Goal: Task Accomplishment & Management: Use online tool/utility

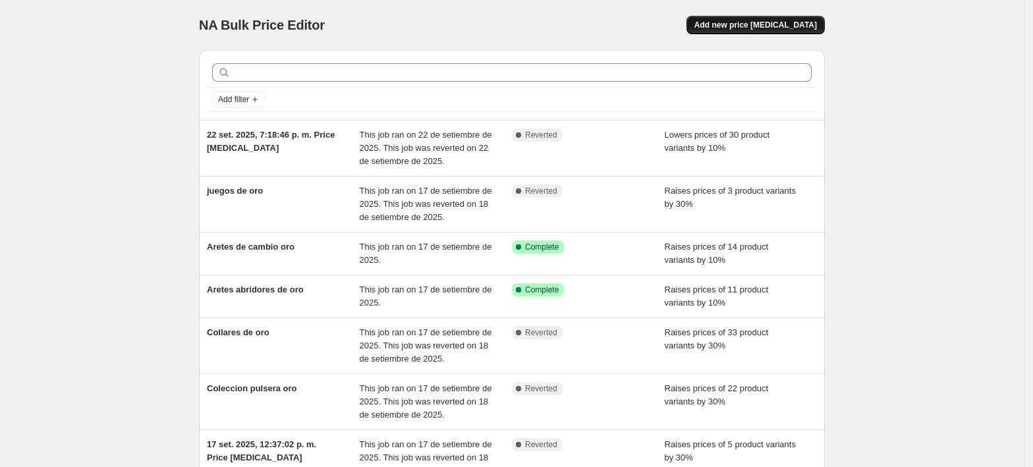
click at [752, 26] on span "Add new price [MEDICAL_DATA]" at bounding box center [755, 25] width 122 height 11
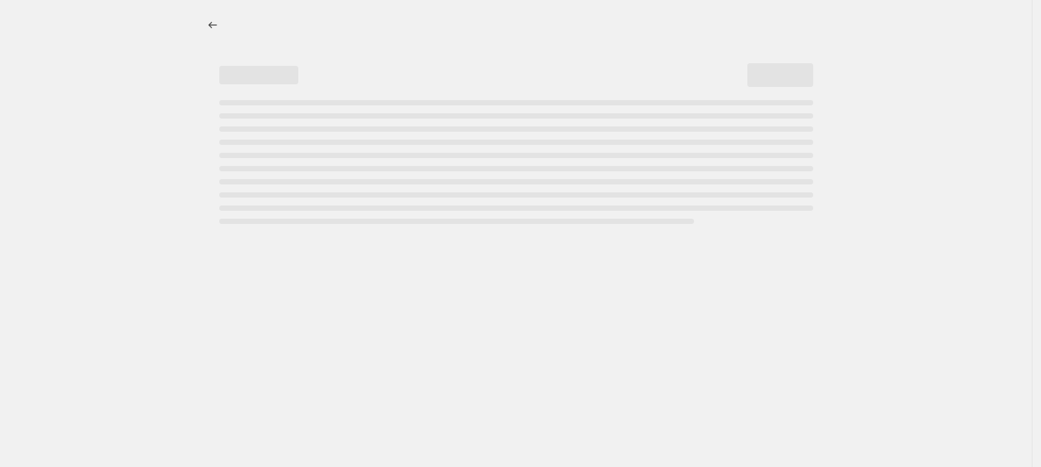
select select "percentage"
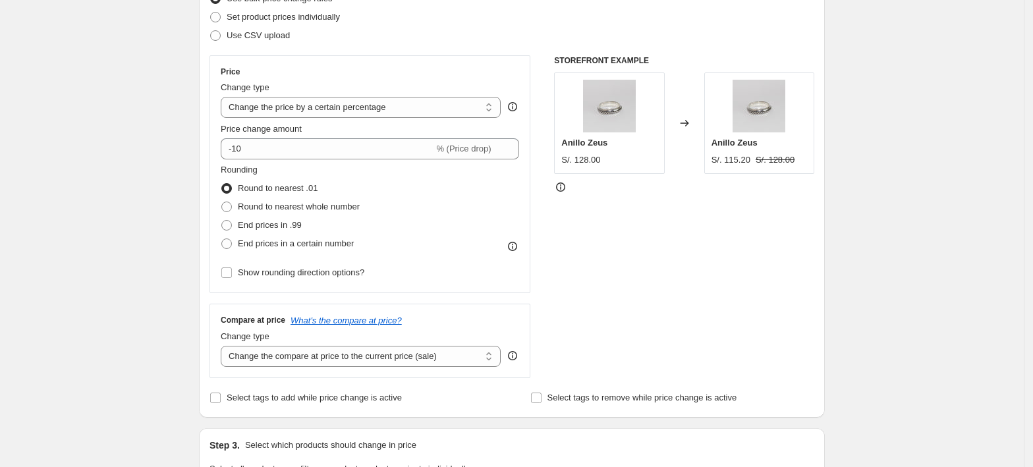
scroll to position [263, 0]
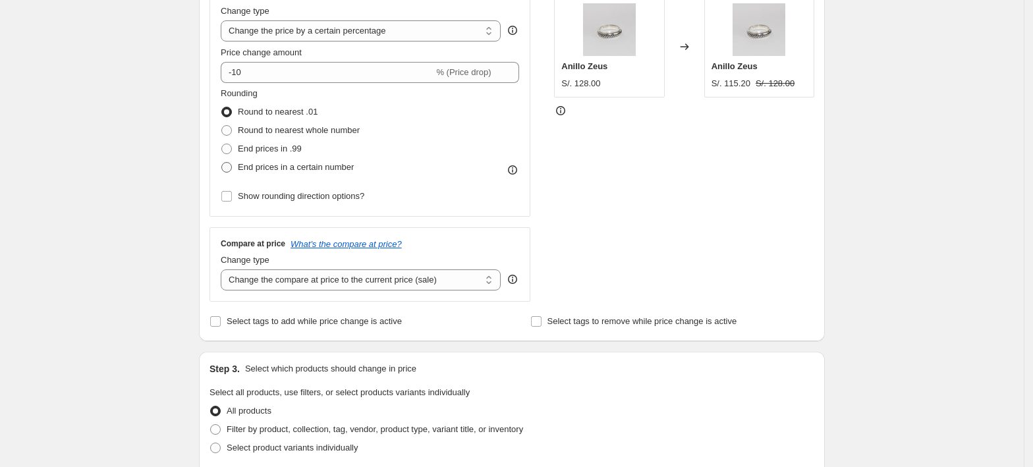
click at [230, 162] on span at bounding box center [226, 167] width 11 height 11
click at [222, 162] on input "End prices in a certain number" at bounding box center [221, 162] width 1 height 1
radio input "true"
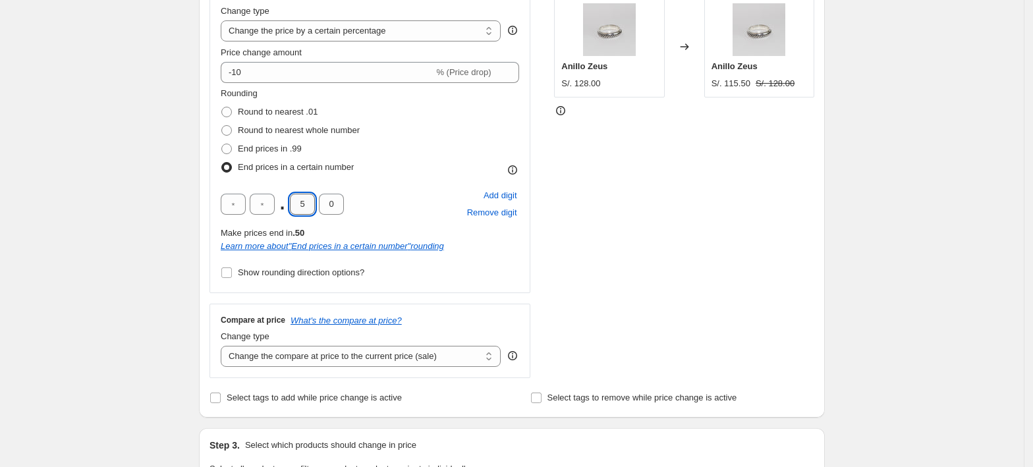
drag, startPoint x: 307, startPoint y: 205, endPoint x: 296, endPoint y: 204, distance: 10.6
click at [296, 204] on input "5" at bounding box center [302, 204] width 25 height 21
type input "9"
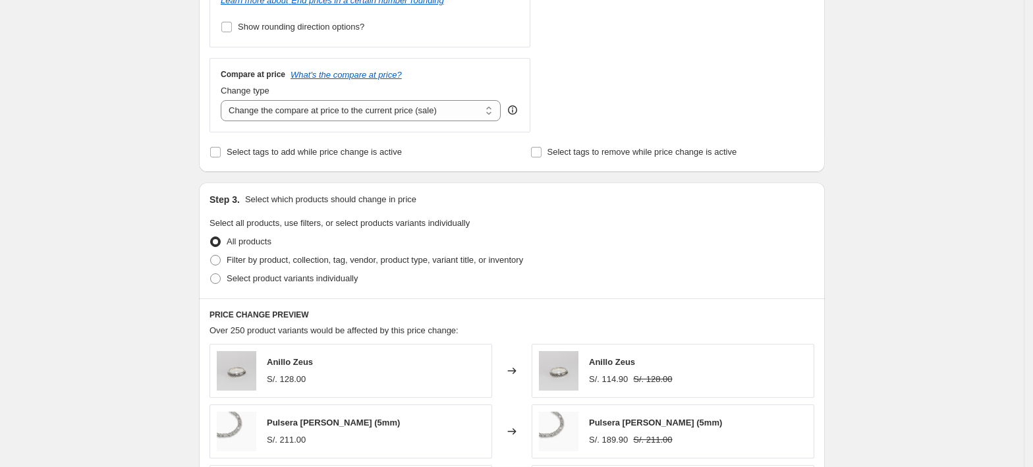
scroll to position [614, 0]
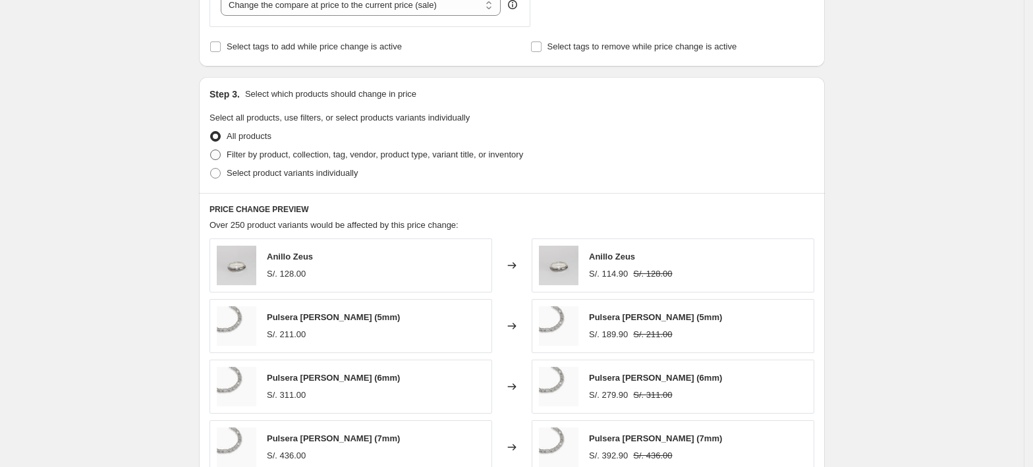
click at [292, 157] on span "Filter by product, collection, tag, vendor, product type, variant title, or inv…" at bounding box center [375, 154] width 296 height 10
click at [211, 150] on input "Filter by product, collection, tag, vendor, product type, variant title, or inv…" at bounding box center [210, 149] width 1 height 1
radio input "true"
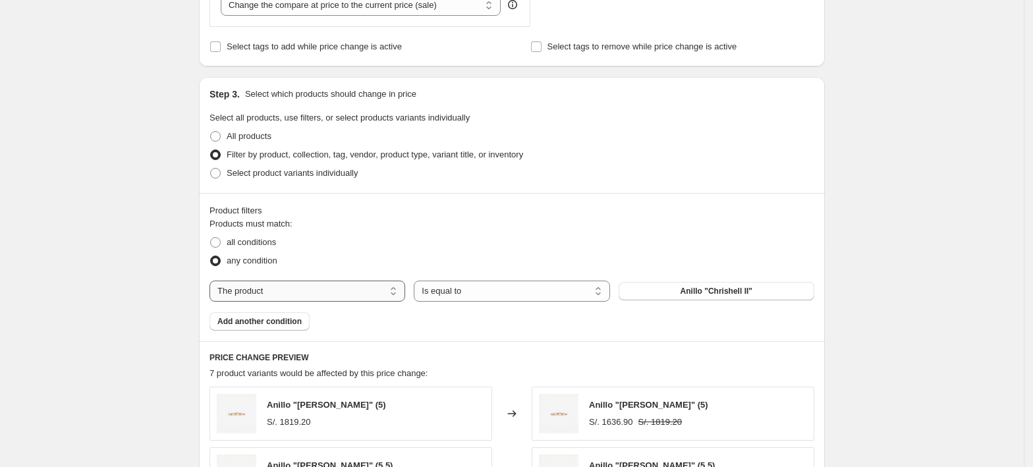
click at [308, 292] on select "The product The product's collection The product's tag The product's vendor The…" at bounding box center [307, 291] width 196 height 21
select select "collection"
click at [699, 296] on button "Anillos" at bounding box center [716, 291] width 196 height 18
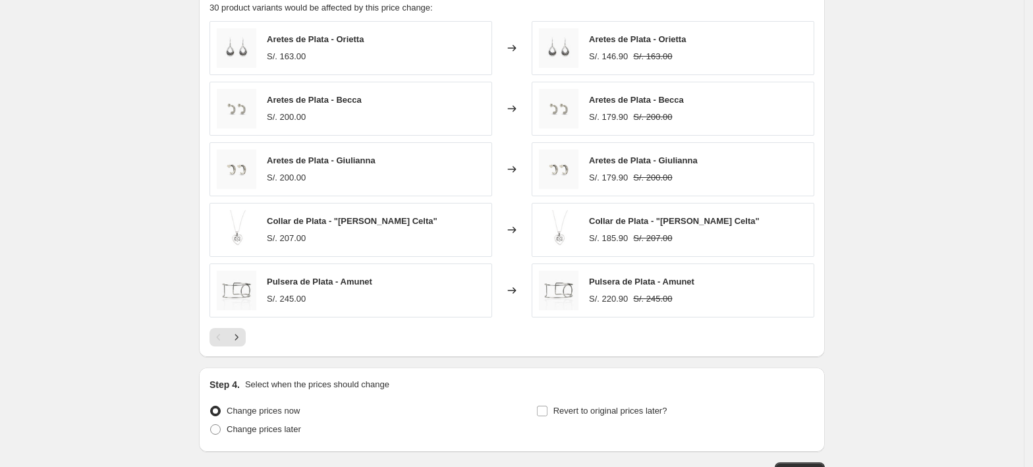
scroll to position [1078, 0]
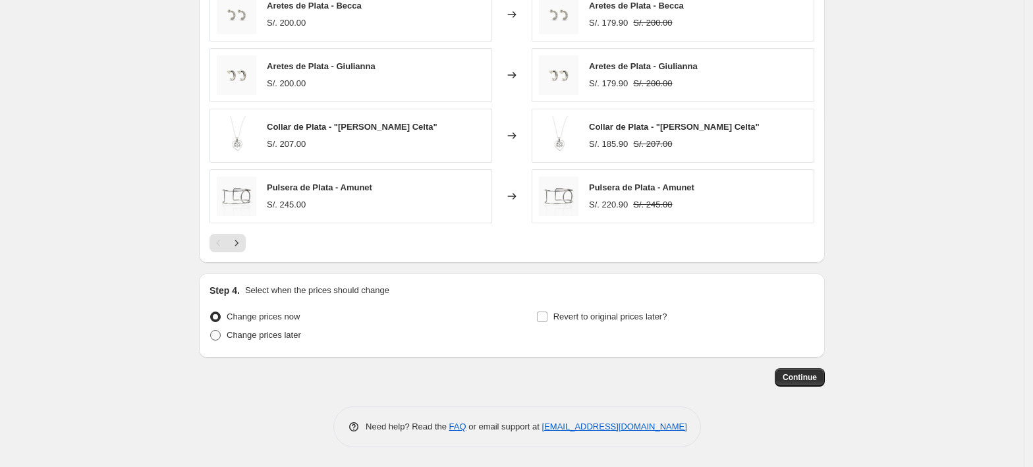
click at [287, 333] on span "Change prices later" at bounding box center [264, 335] width 74 height 10
click at [211, 331] on input "Change prices later" at bounding box center [210, 330] width 1 height 1
radio input "true"
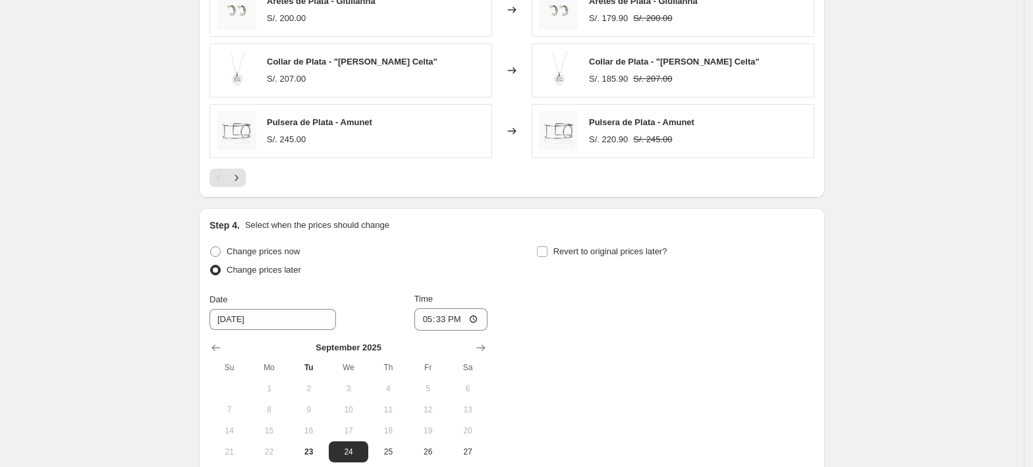
scroll to position [1254, 0]
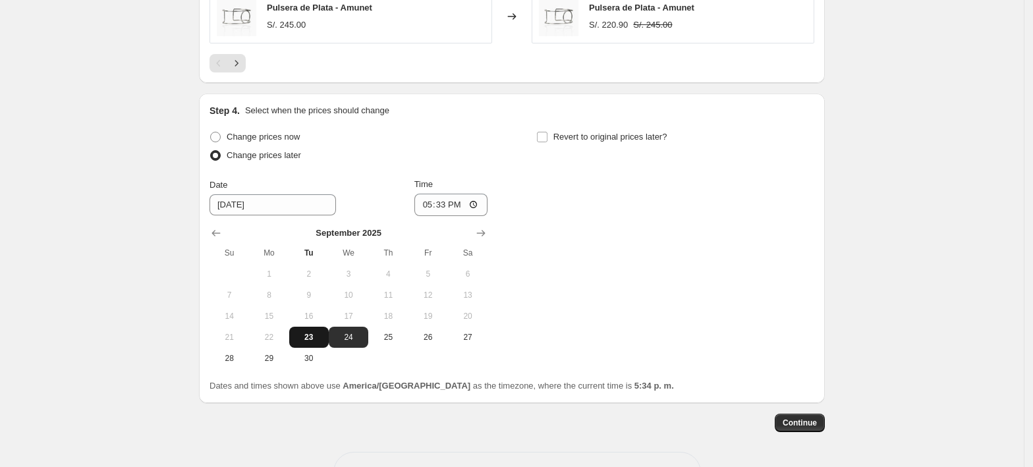
click at [308, 332] on button "23" at bounding box center [309, 337] width 40 height 21
click at [353, 342] on span "24" at bounding box center [348, 337] width 29 height 11
click at [309, 338] on span "23" at bounding box center [308, 337] width 29 height 11
type input "[DATE]"
click at [262, 142] on span "Change prices now" at bounding box center [263, 137] width 73 height 10
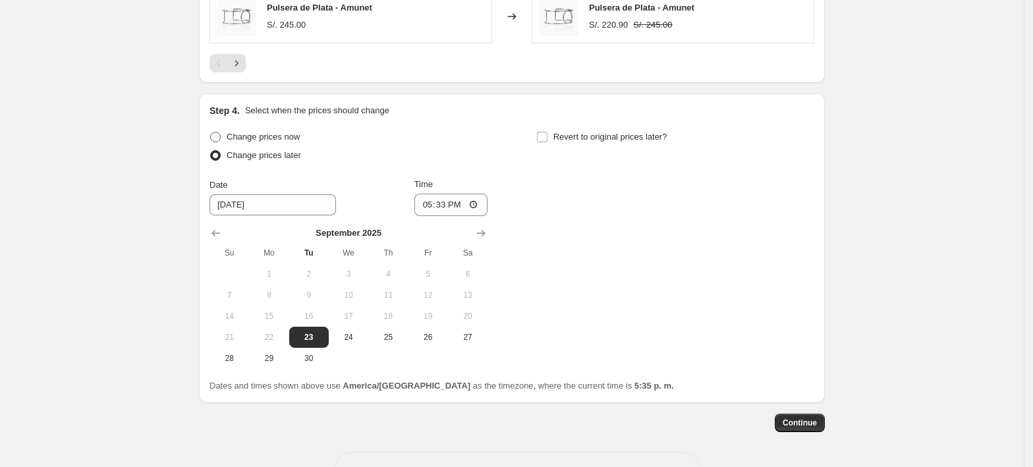
click at [211, 132] on input "Change prices now" at bounding box center [210, 132] width 1 height 1
radio input "true"
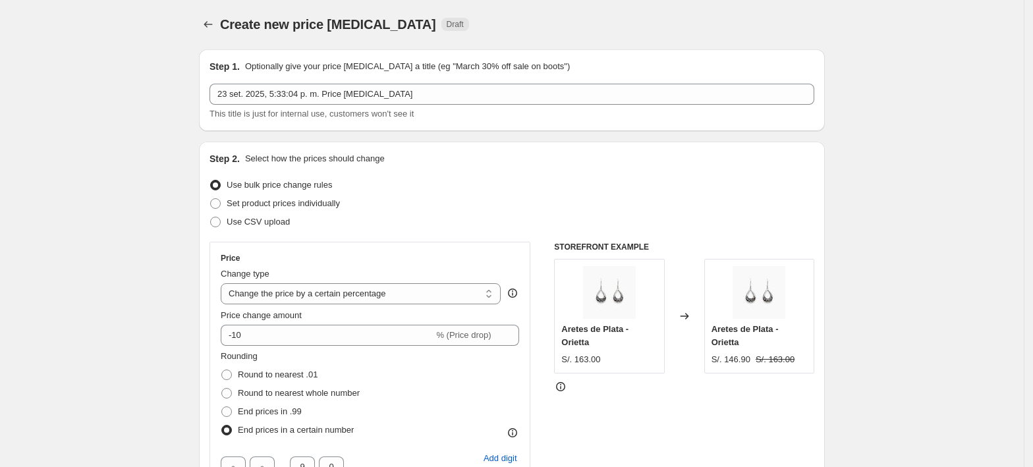
scroll to position [0, 0]
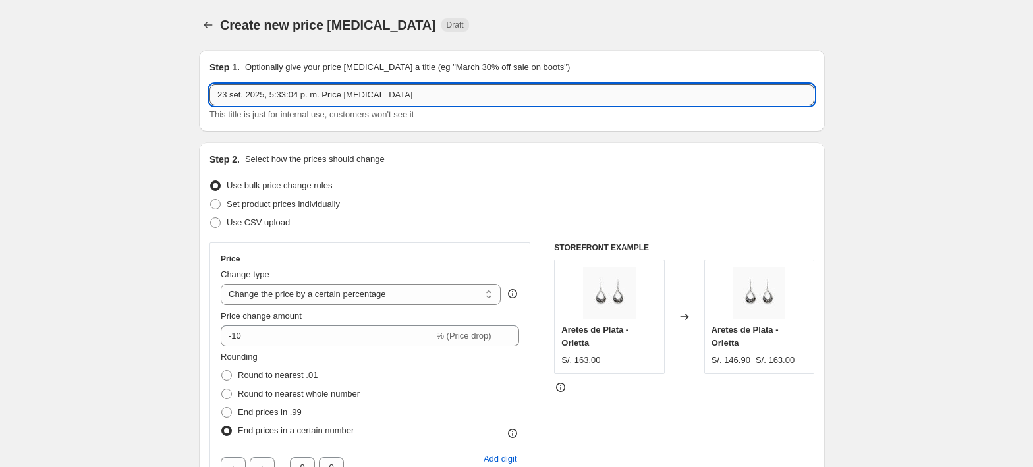
drag, startPoint x: 389, startPoint y: 99, endPoint x: 214, endPoint y: 103, distance: 174.6
click at [214, 103] on input "23 set. 2025, 5:33:04 p. m. Price [MEDICAL_DATA]" at bounding box center [511, 94] width 605 height 21
type input "c"
click at [375, 95] on input "[PERSON_NAME] Primavera 24-31" at bounding box center [511, 94] width 605 height 21
type input "[PERSON_NAME] Primavera 24-30"
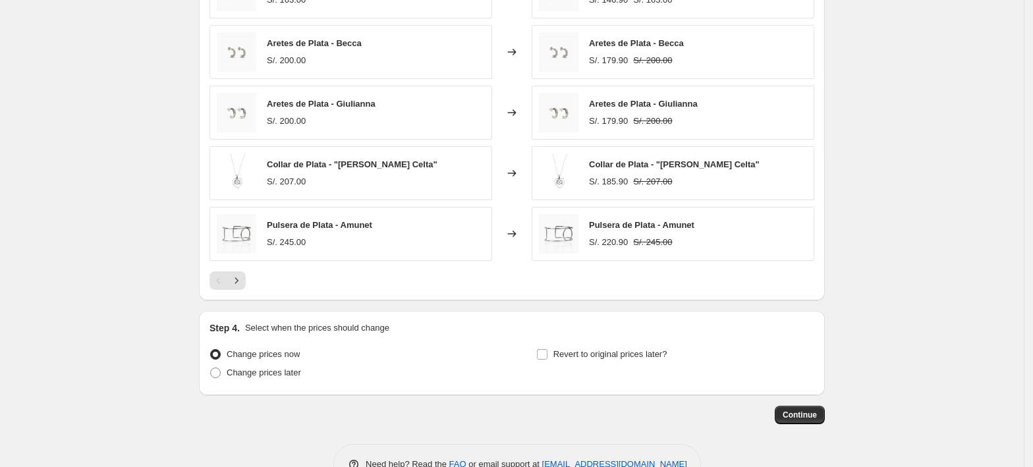
scroll to position [1078, 0]
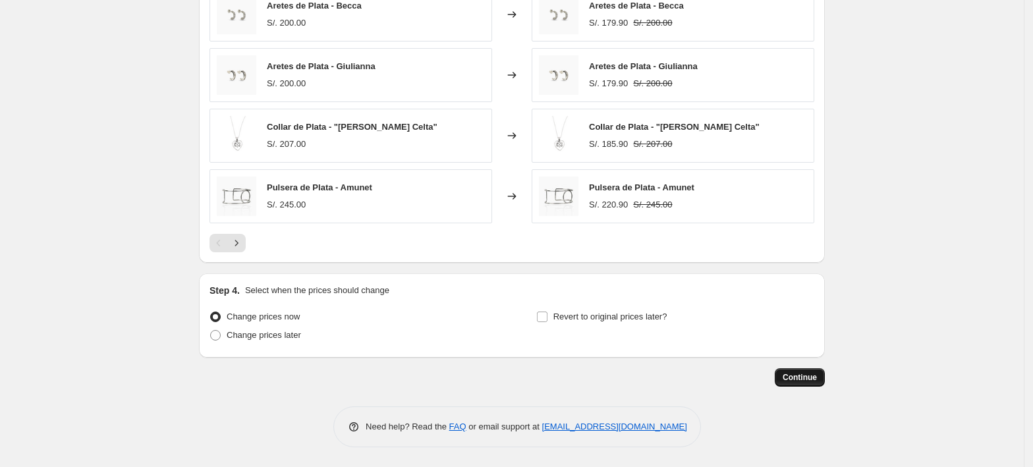
click at [806, 377] on span "Continue" at bounding box center [799, 377] width 34 height 11
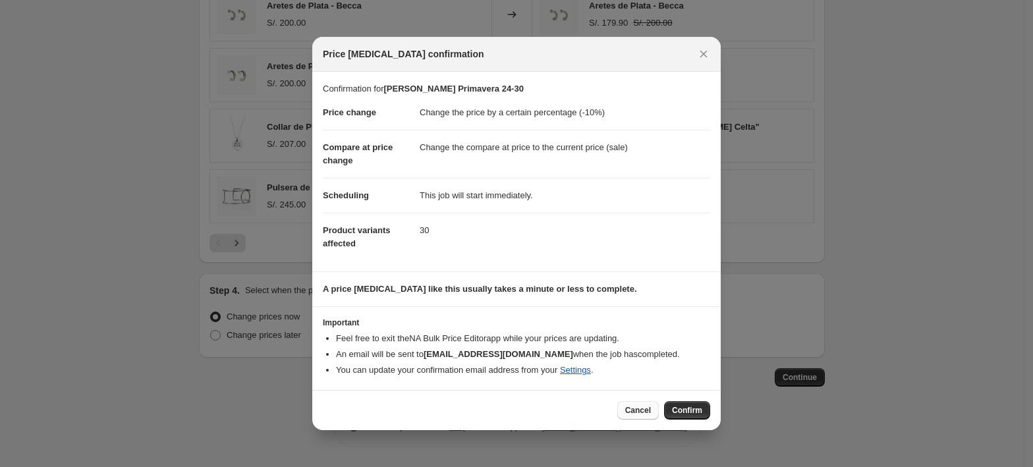
click at [641, 415] on span "Cancel" at bounding box center [638, 410] width 26 height 11
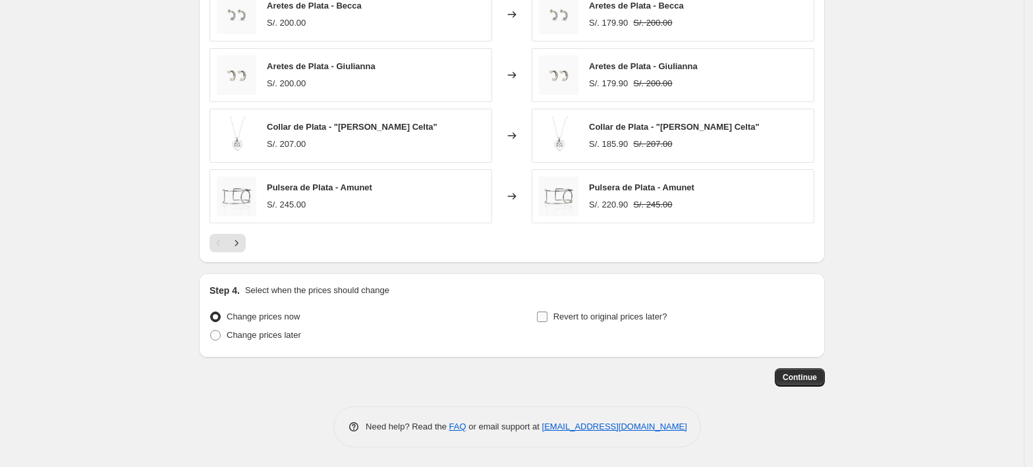
click at [593, 314] on span "Revert to original prices later?" at bounding box center [610, 316] width 114 height 10
click at [547, 314] on input "Revert to original prices later?" at bounding box center [542, 316] width 11 height 11
checkbox input "true"
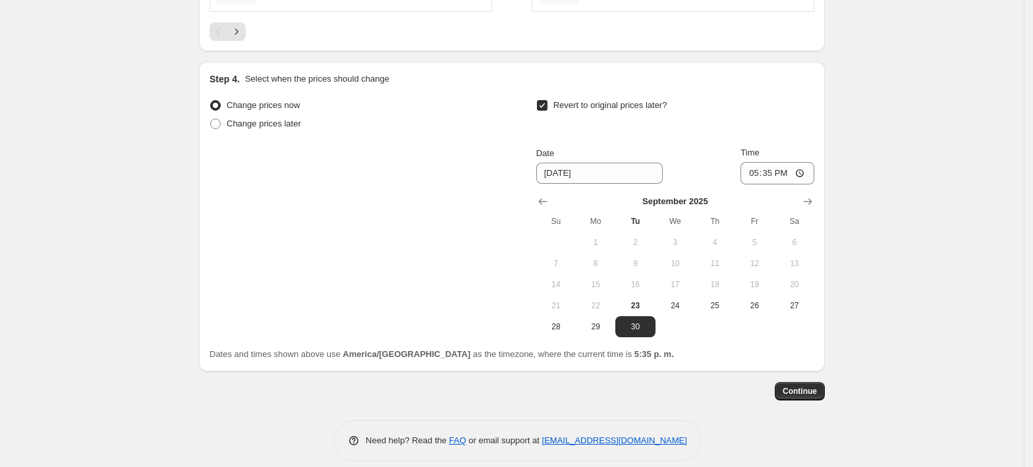
scroll to position [1304, 0]
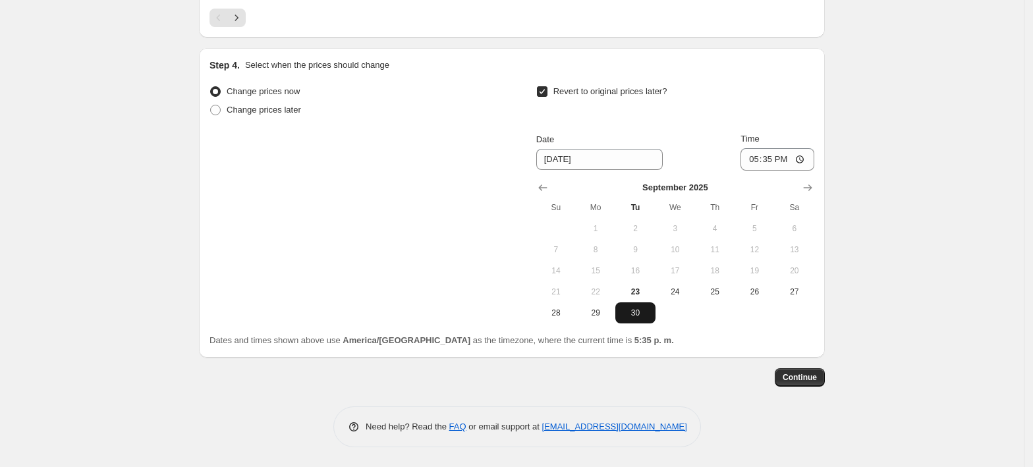
click at [644, 316] on span "30" at bounding box center [634, 313] width 29 height 11
click at [791, 159] on input "17:35" at bounding box center [777, 159] width 74 height 22
type input "23:59"
click at [809, 377] on span "Continue" at bounding box center [799, 377] width 34 height 11
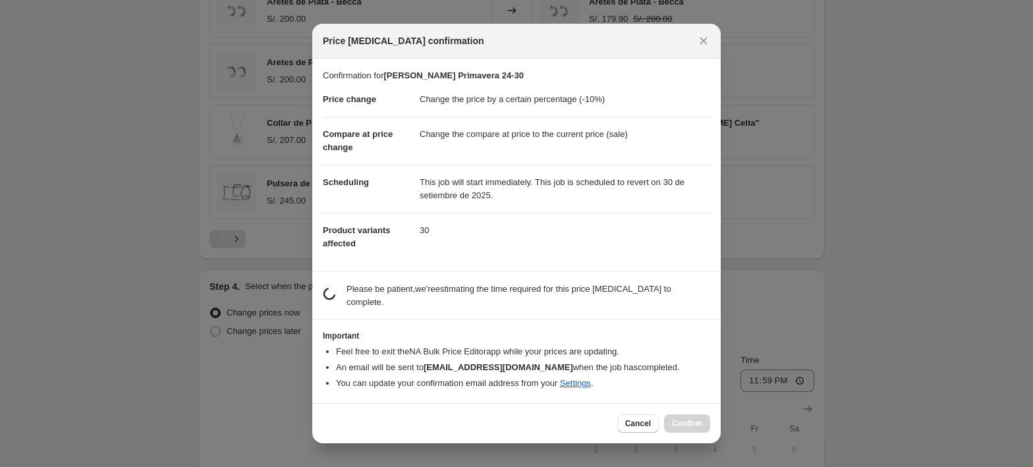
scroll to position [0, 0]
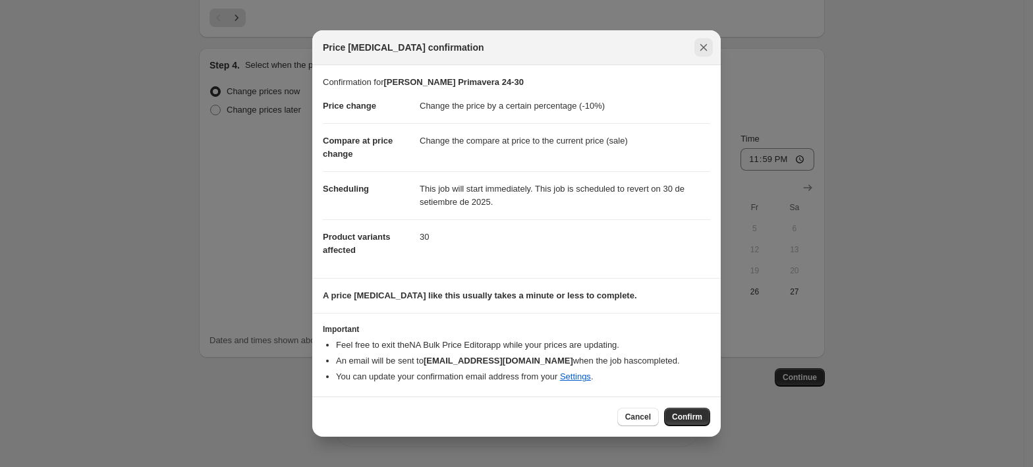
click at [704, 50] on icon "Close" at bounding box center [703, 47] width 13 height 13
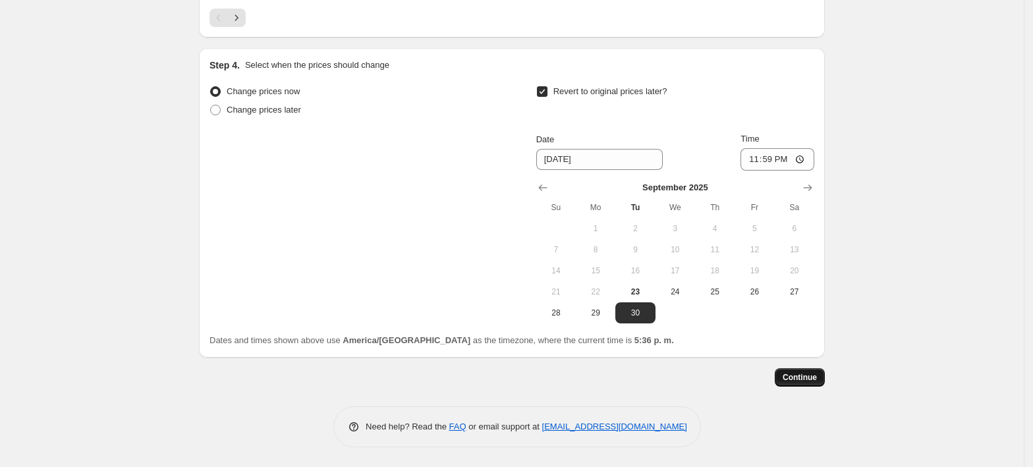
click at [804, 379] on span "Continue" at bounding box center [799, 377] width 34 height 11
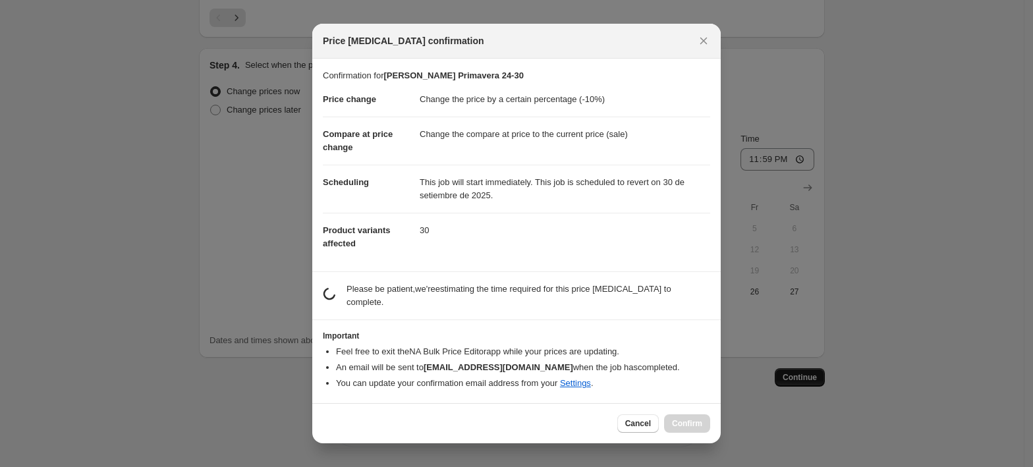
scroll to position [0, 0]
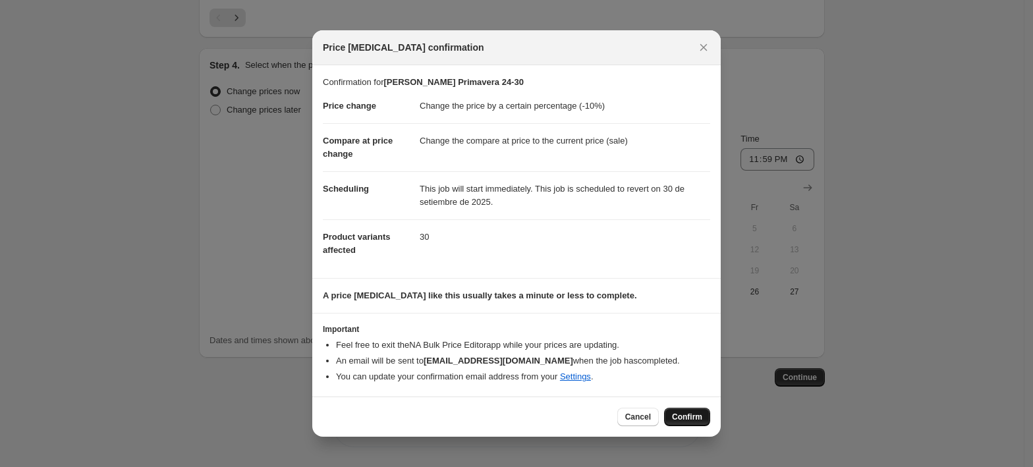
click at [683, 417] on span "Confirm" at bounding box center [687, 417] width 30 height 11
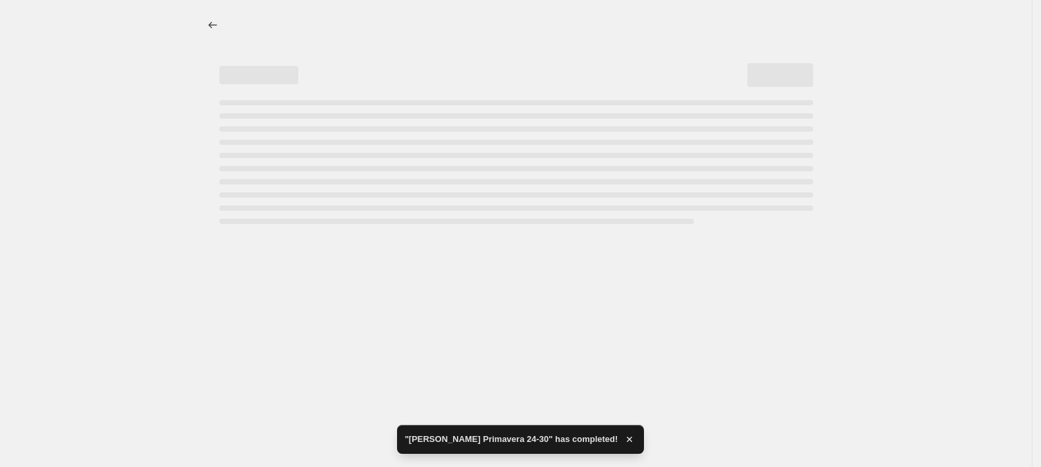
select select "percentage"
select select "collection"
